Goal: Transaction & Acquisition: Subscribe to service/newsletter

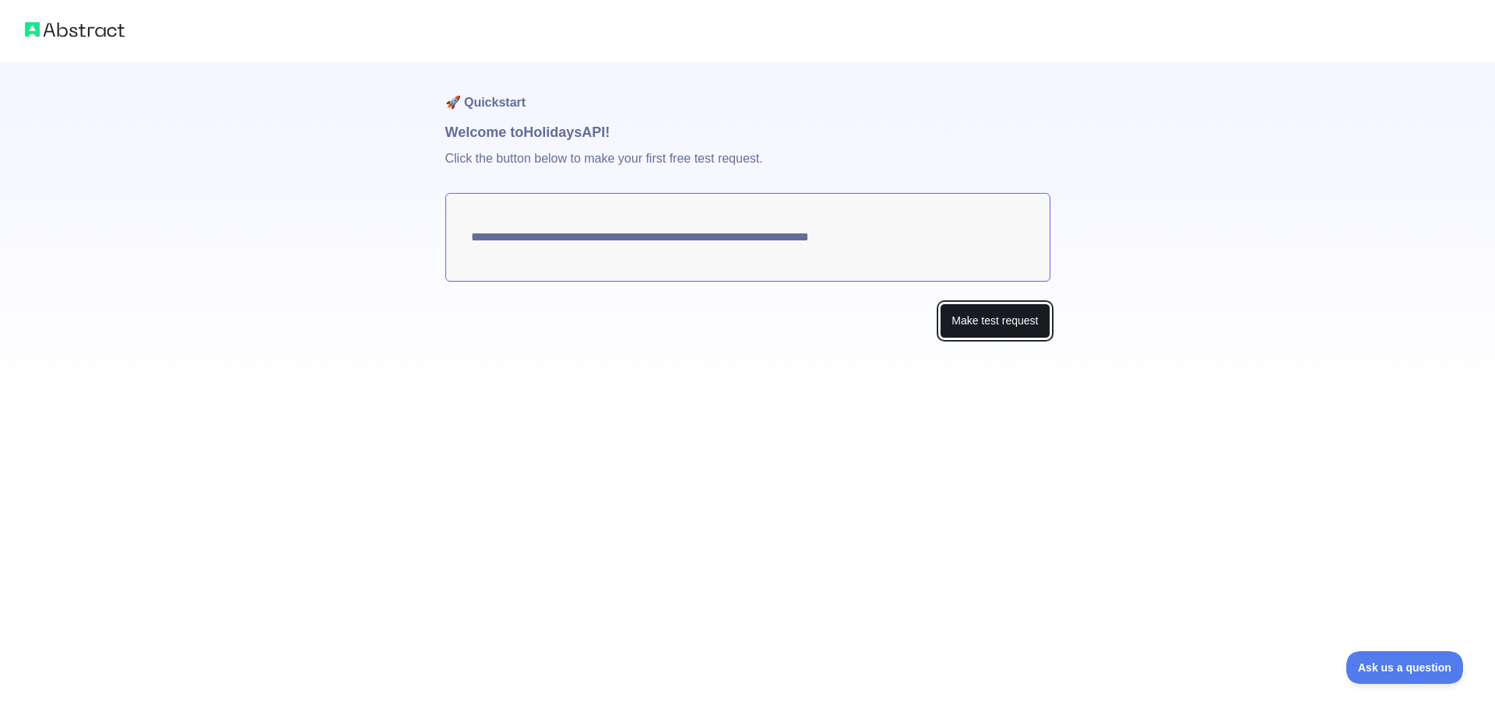
click at [977, 323] on button "Make test request" at bounding box center [995, 321] width 110 height 35
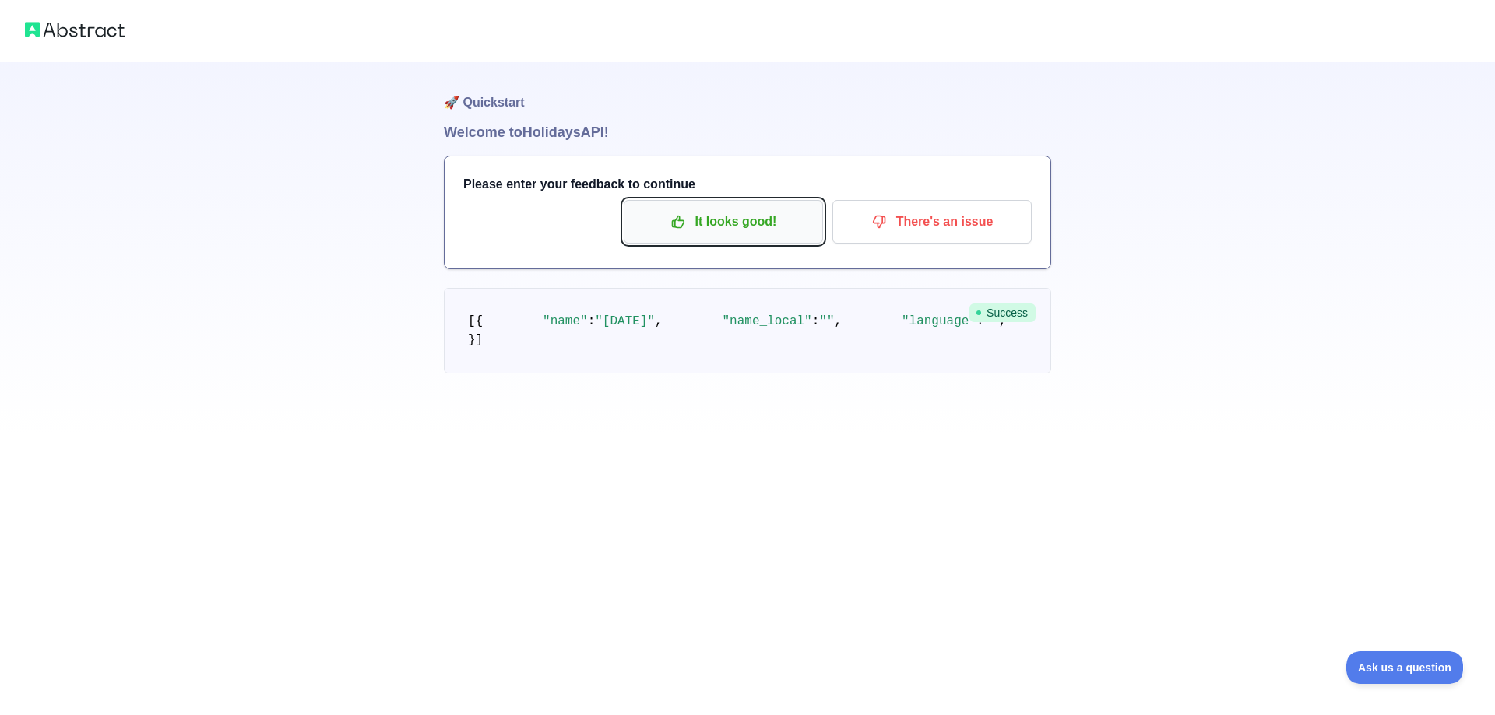
click at [718, 220] on p "It looks good!" at bounding box center [723, 222] width 176 height 26
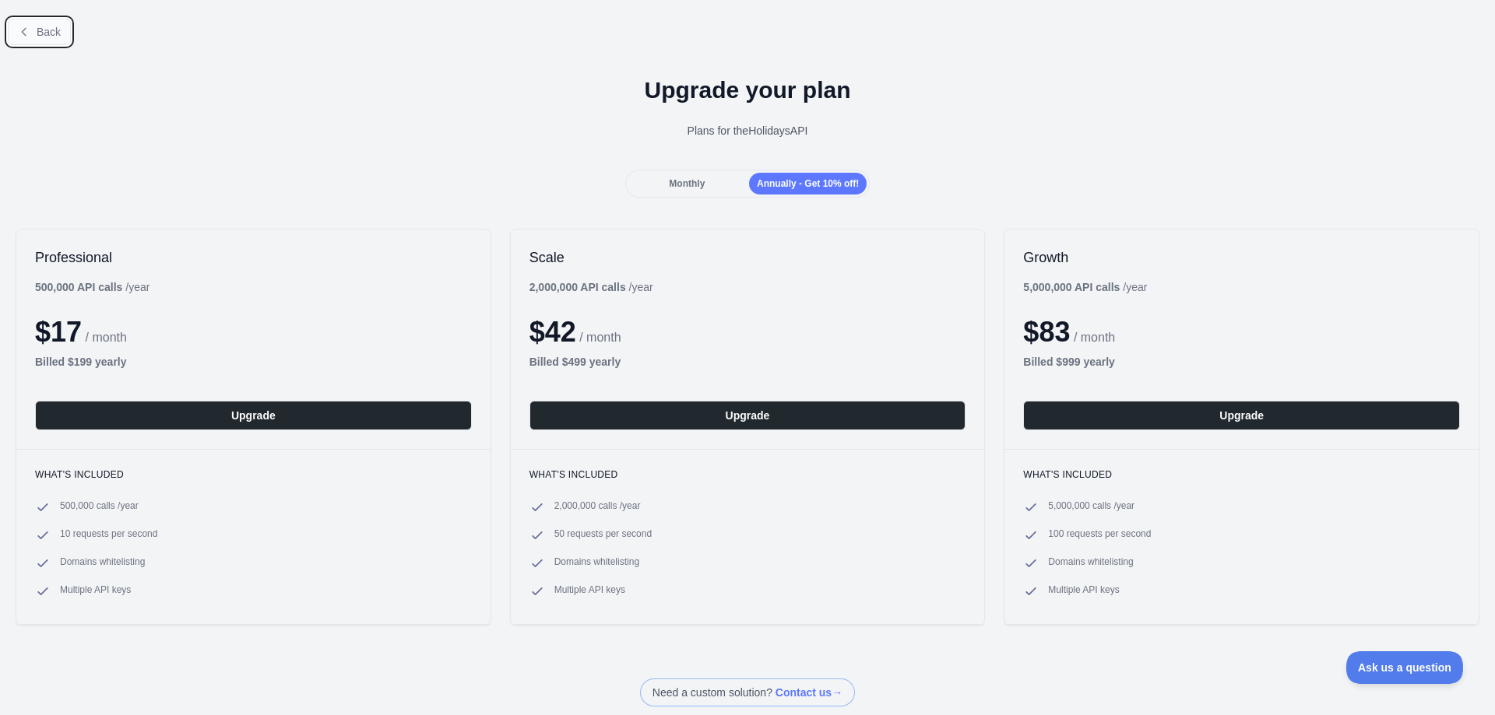
click at [51, 38] on span "Back" at bounding box center [49, 32] width 24 height 12
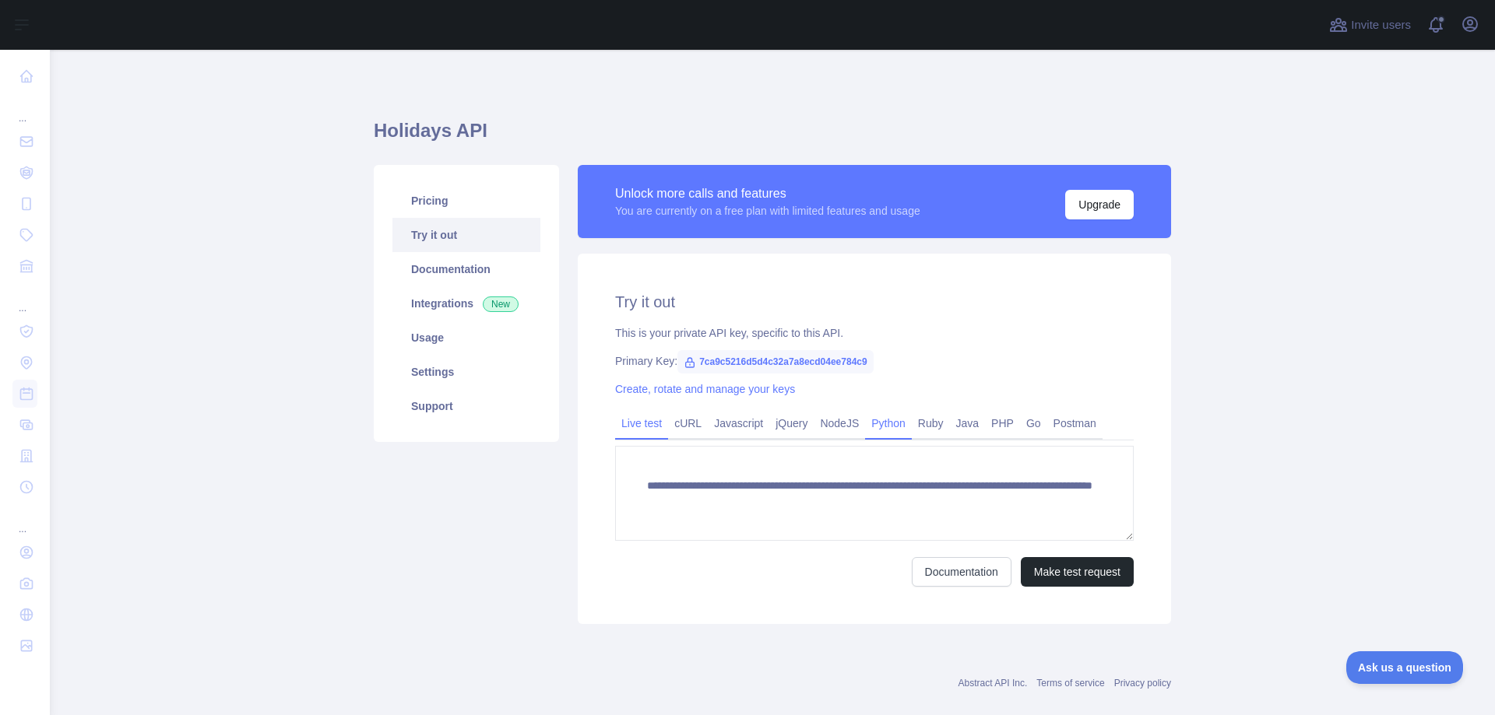
click at [883, 420] on link "Python" at bounding box center [888, 423] width 47 height 25
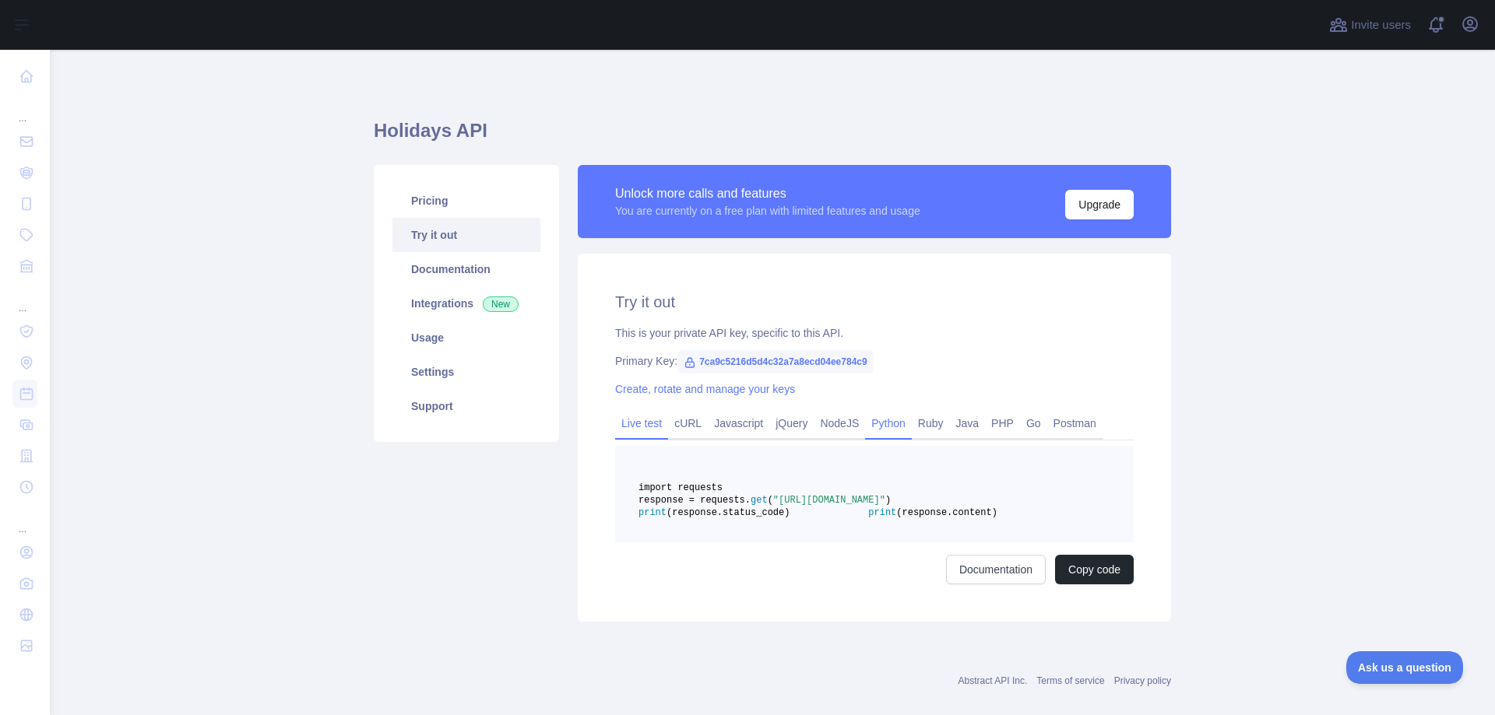
click at [632, 425] on link "Live test" at bounding box center [641, 423] width 53 height 25
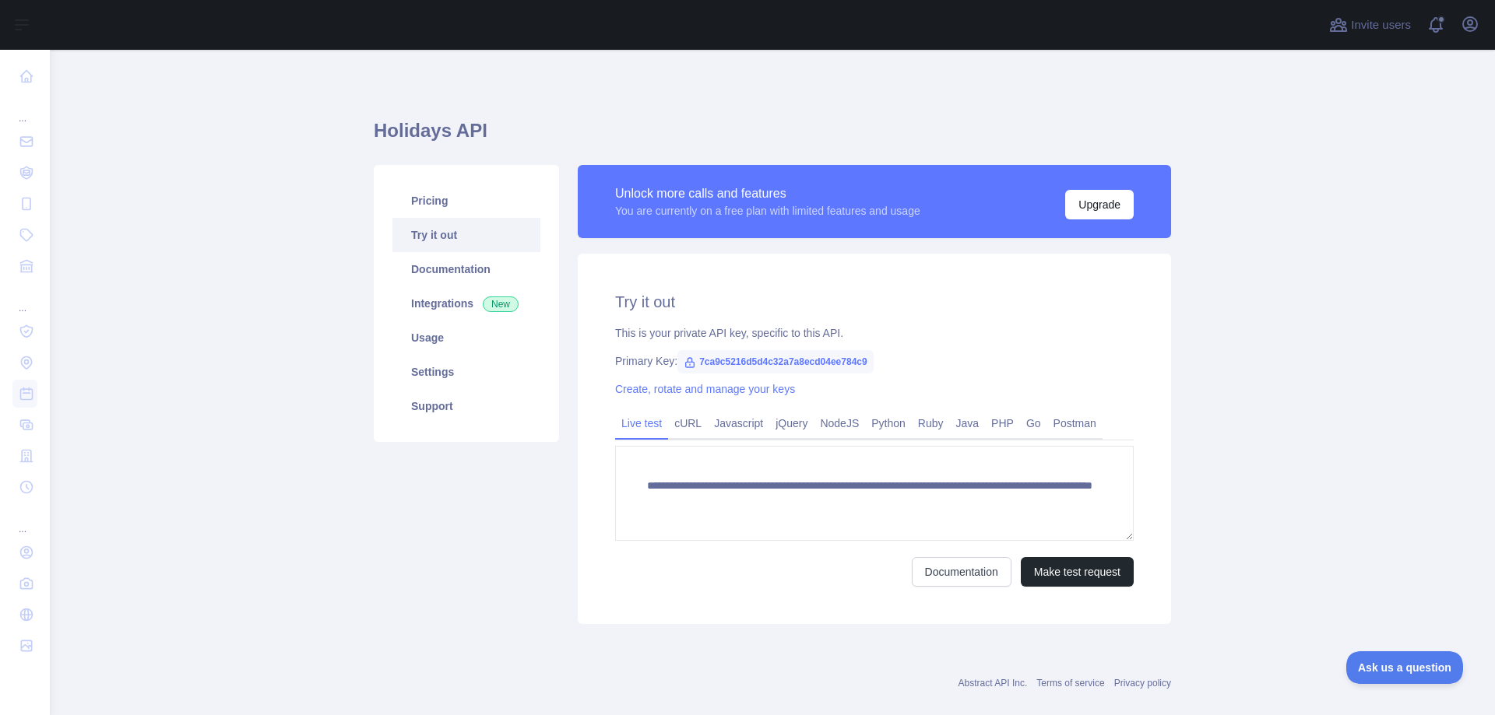
click at [717, 370] on span "7ca9c5216d5d4c32a7a8ecd04ee784c9" at bounding box center [775, 361] width 196 height 23
click at [683, 360] on icon at bounding box center [689, 363] width 12 height 12
drag, startPoint x: 681, startPoint y: 359, endPoint x: 738, endPoint y: 367, distance: 57.5
click at [738, 367] on span "7ca9c5216d5d4c32a7a8ecd04ee784c9" at bounding box center [775, 361] width 196 height 23
copy span "7ca9c5216d5d4c32a7a8ecd04ee784c9"
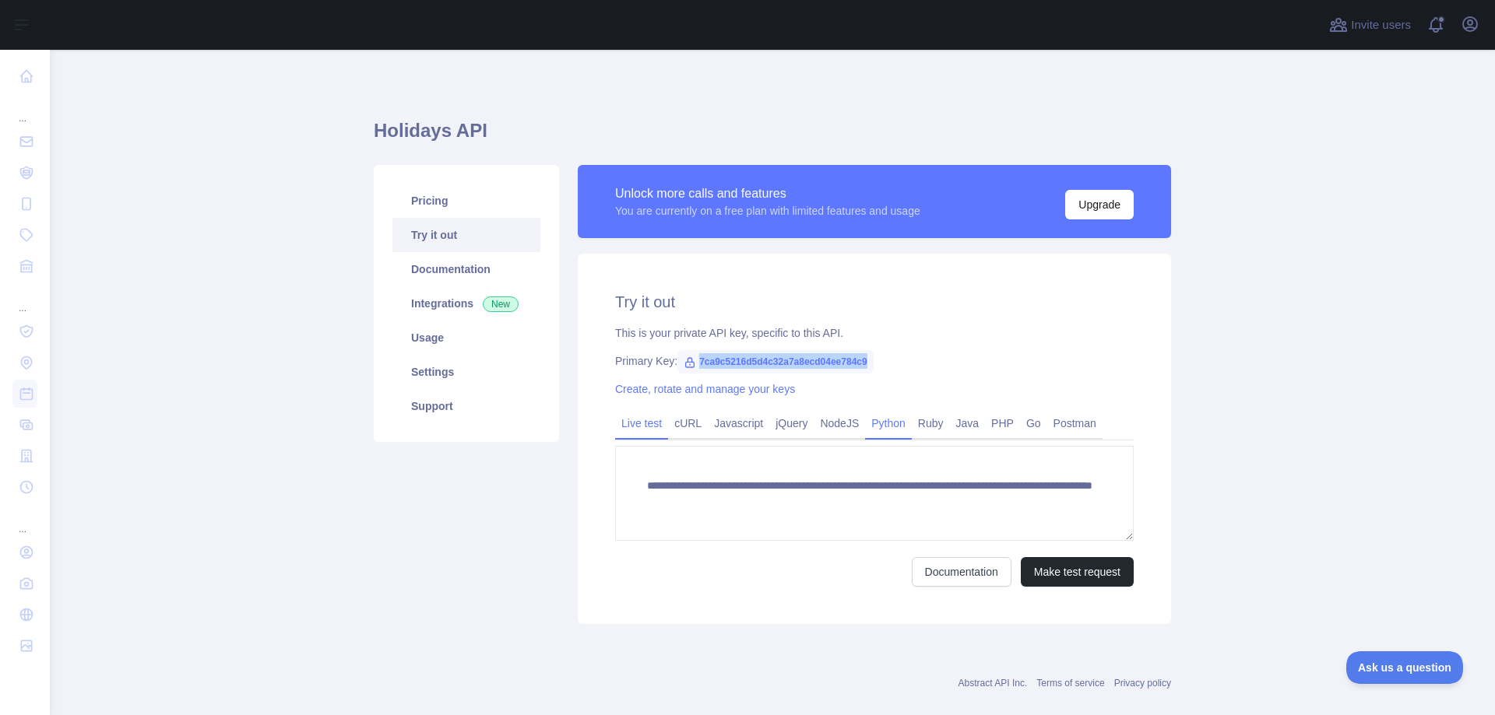
click at [898, 420] on link "Python" at bounding box center [888, 423] width 47 height 25
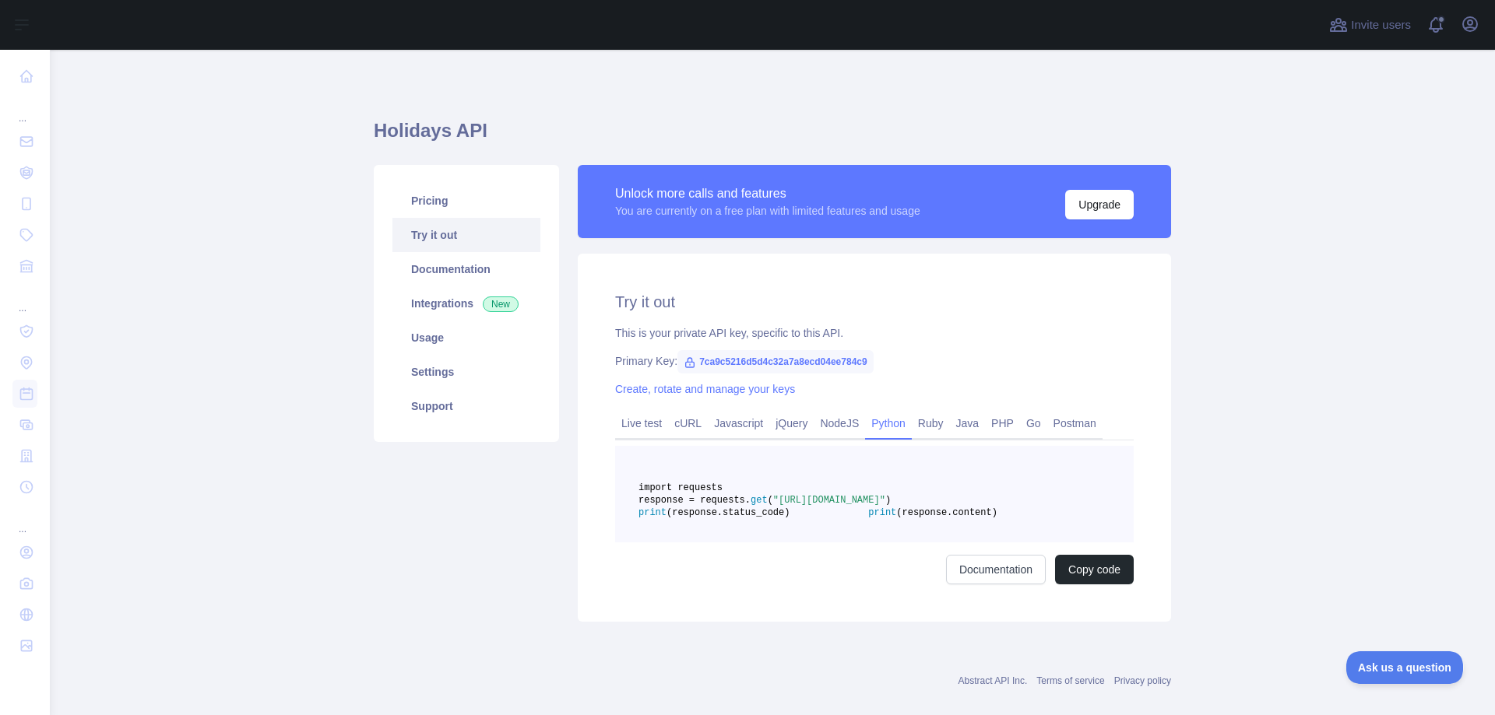
click at [884, 543] on pre "import requests response = requests. get ( "[URL][DOMAIN_NAME]" ) print (respon…" at bounding box center [874, 494] width 518 height 97
click at [885, 506] on span ""[URL][DOMAIN_NAME]"" at bounding box center [829, 500] width 112 height 11
click at [1077, 585] on button "Copy code" at bounding box center [1094, 570] width 79 height 30
click at [457, 207] on link "Pricing" at bounding box center [466, 201] width 148 height 34
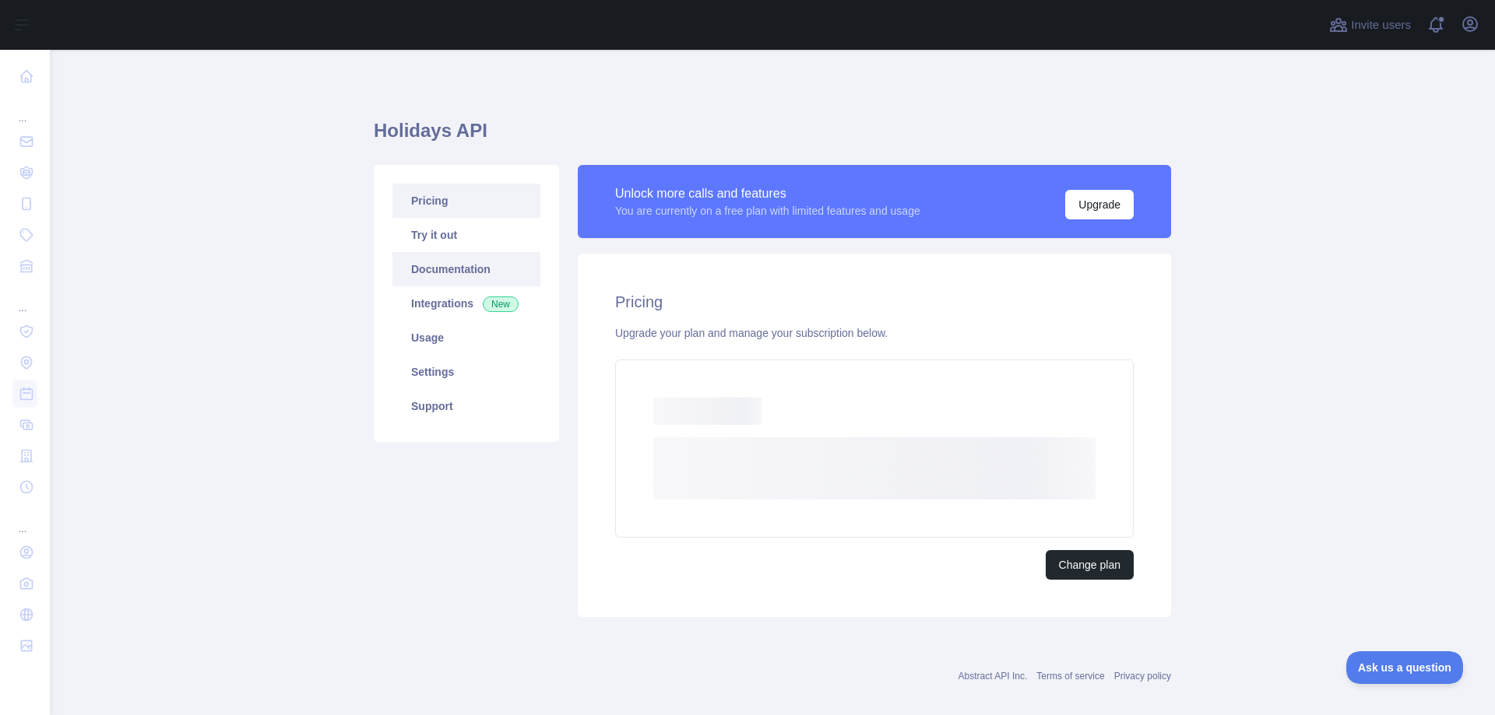
click at [440, 279] on link "Documentation" at bounding box center [466, 269] width 148 height 34
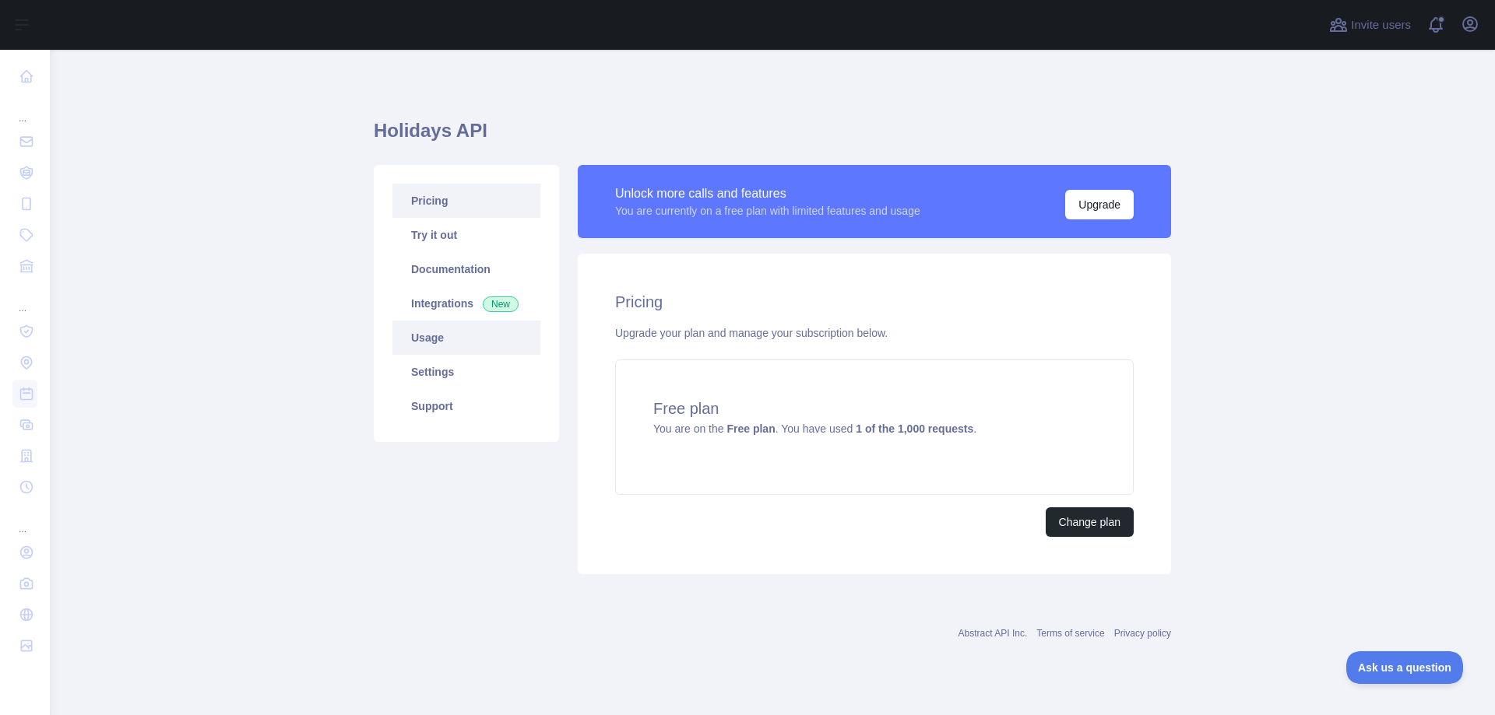
click at [427, 349] on link "Usage" at bounding box center [466, 338] width 148 height 34
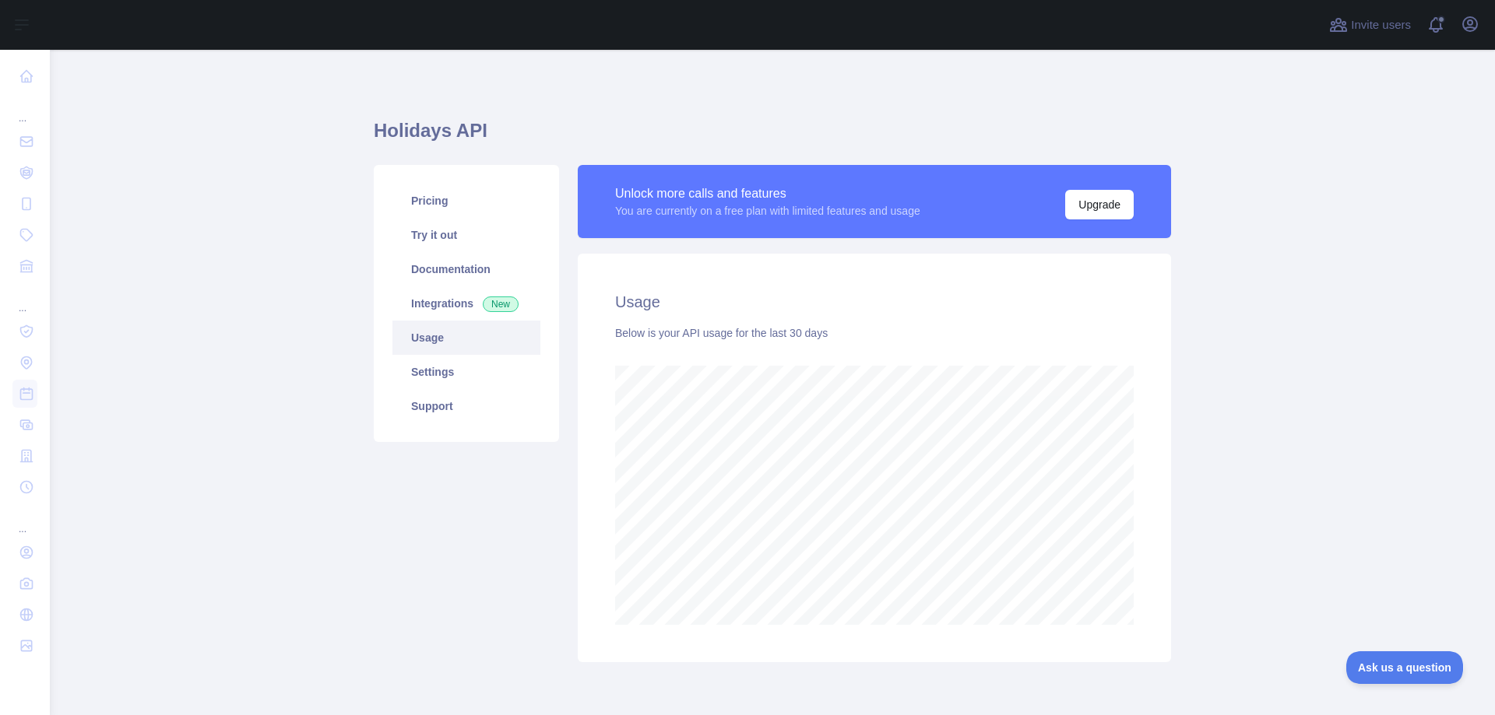
scroll to position [666, 1433]
click at [1255, 504] on main "Holidays API Pricing Try it out Documentation Integrations New Usage Settings S…" at bounding box center [772, 383] width 1445 height 666
click at [433, 362] on link "Settings" at bounding box center [466, 372] width 148 height 34
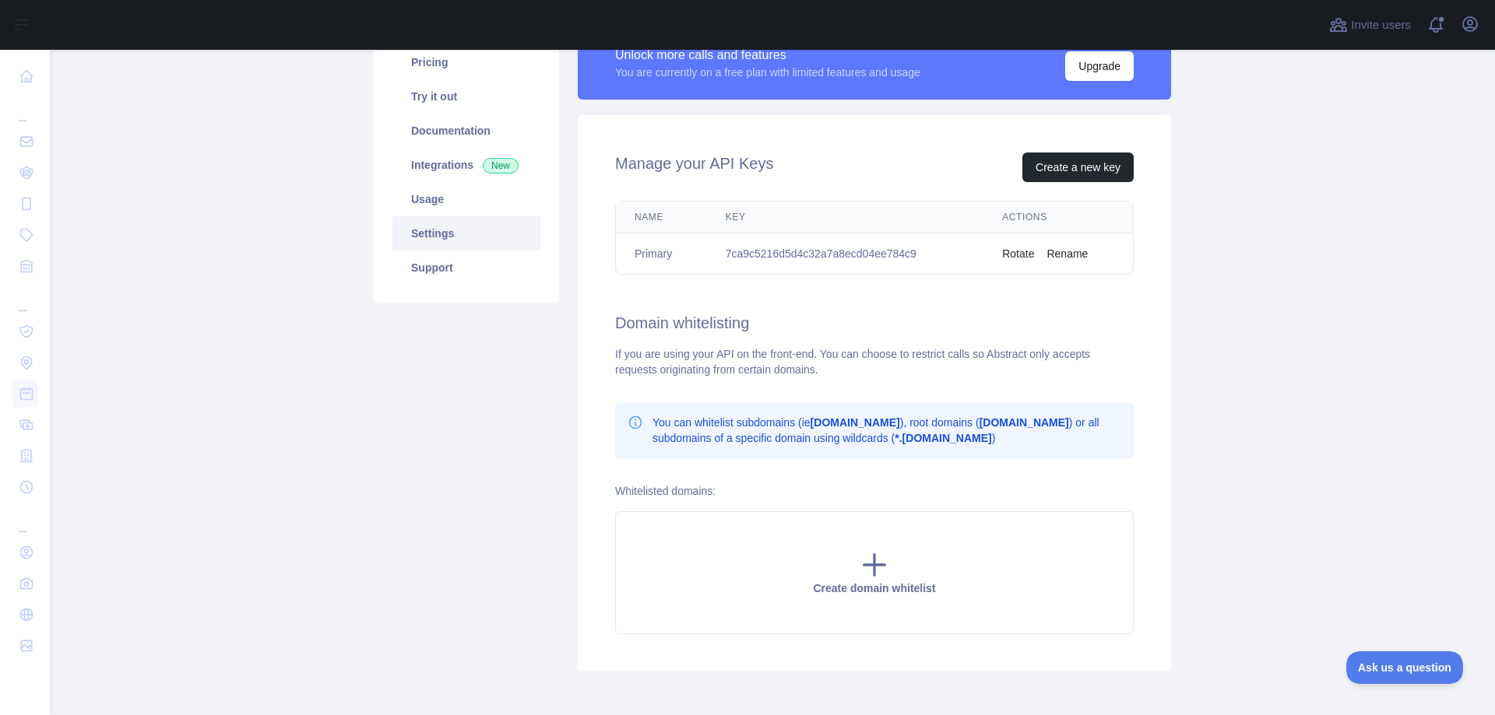
scroll to position [132, 0]
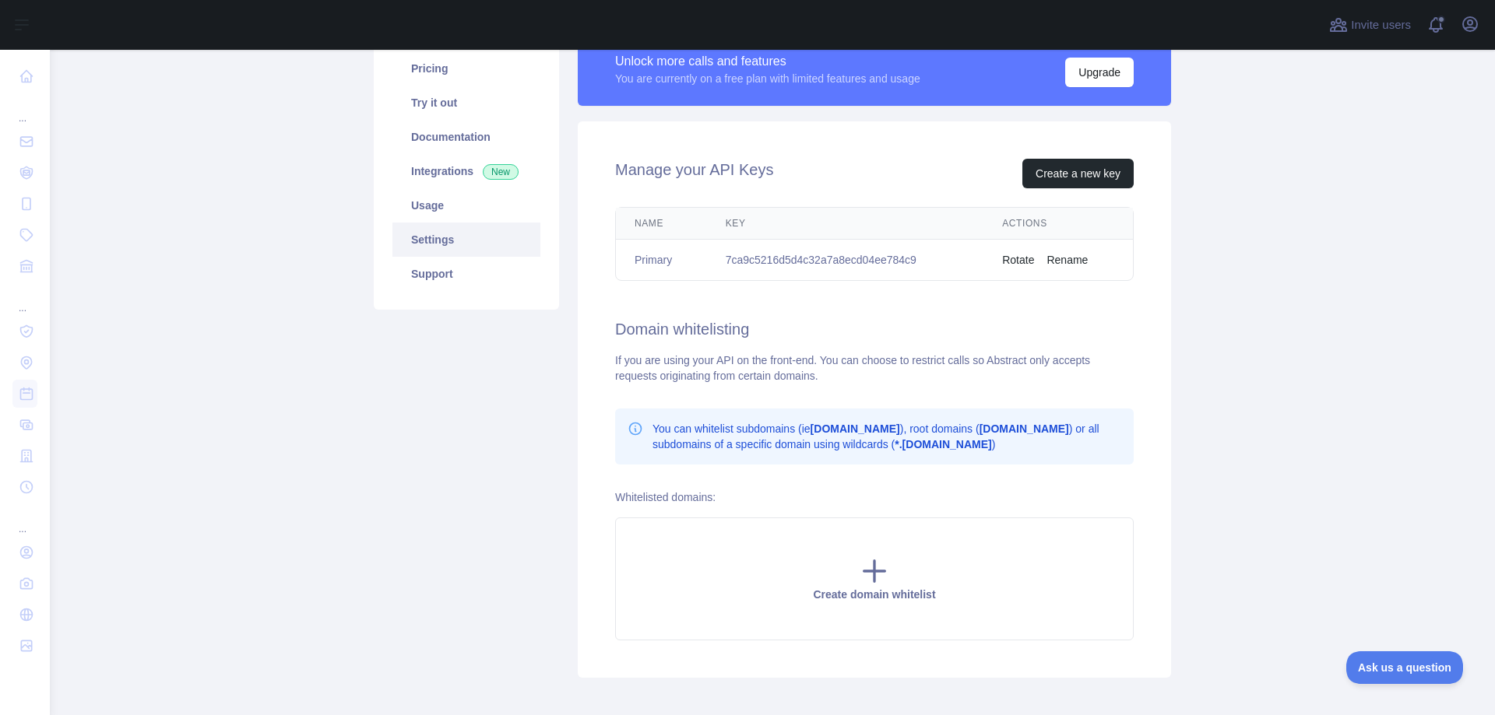
click at [485, 297] on div "Pricing Try it out Documentation Integrations New Usage Settings Support" at bounding box center [466, 171] width 185 height 277
click at [479, 290] on link "Support" at bounding box center [466, 274] width 148 height 34
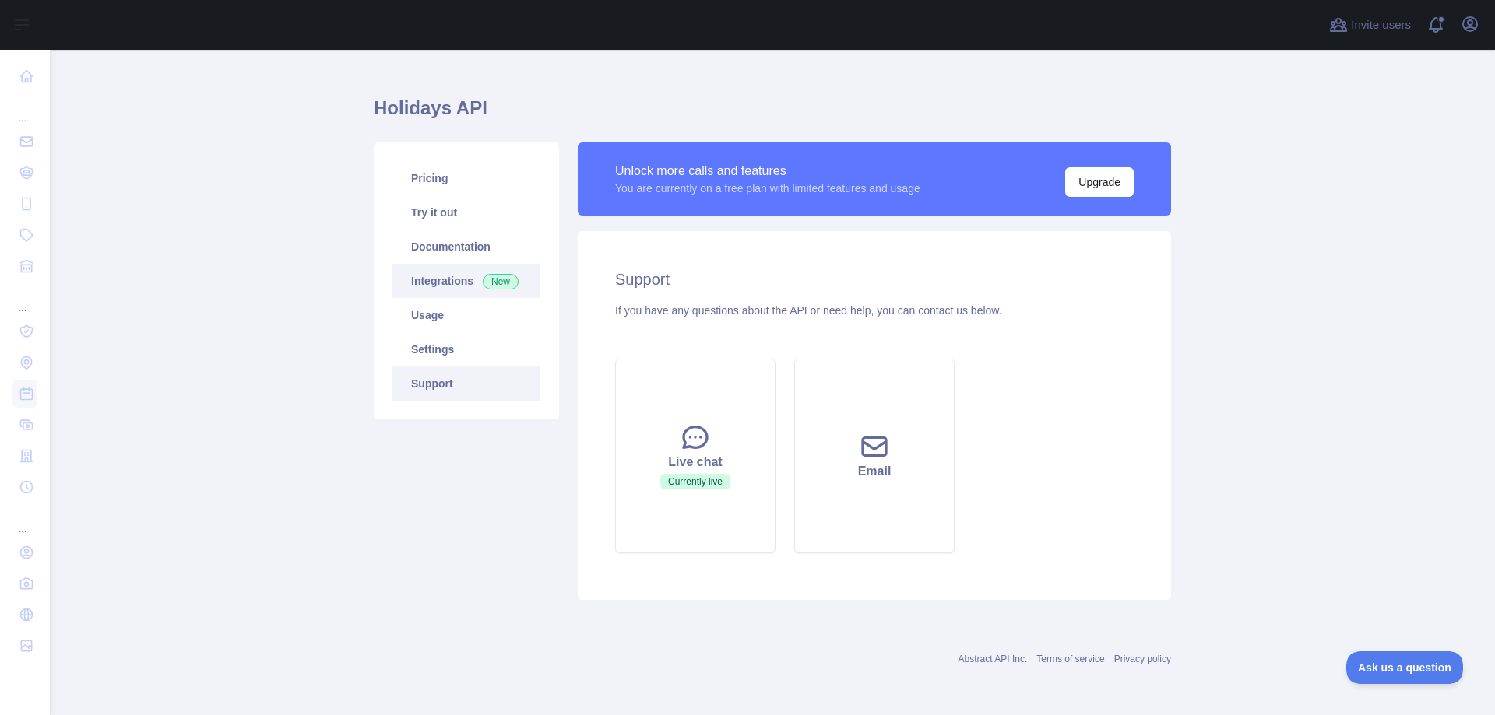
click at [475, 290] on link "Integrations New" at bounding box center [466, 281] width 148 height 34
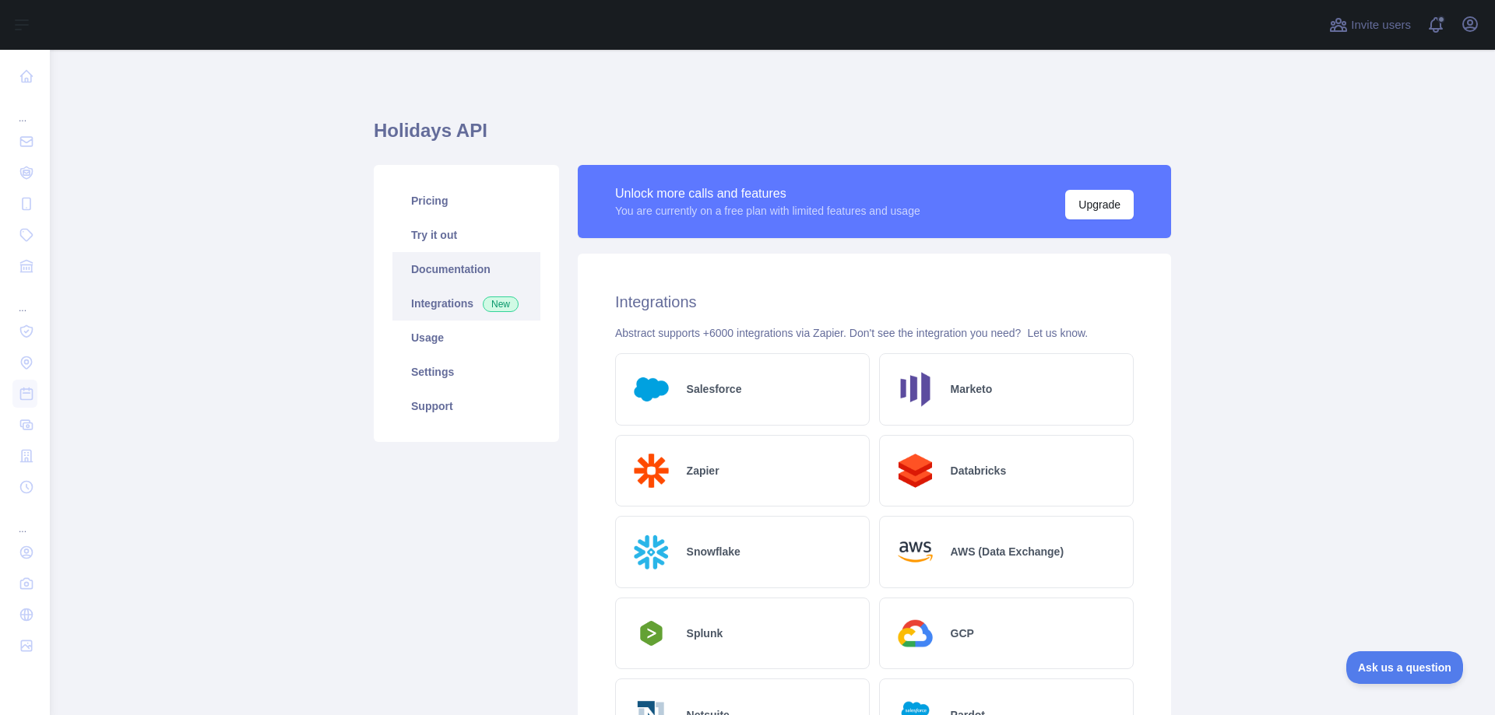
click at [448, 272] on link "Documentation" at bounding box center [466, 269] width 148 height 34
